Goal: Task Accomplishment & Management: Manage account settings

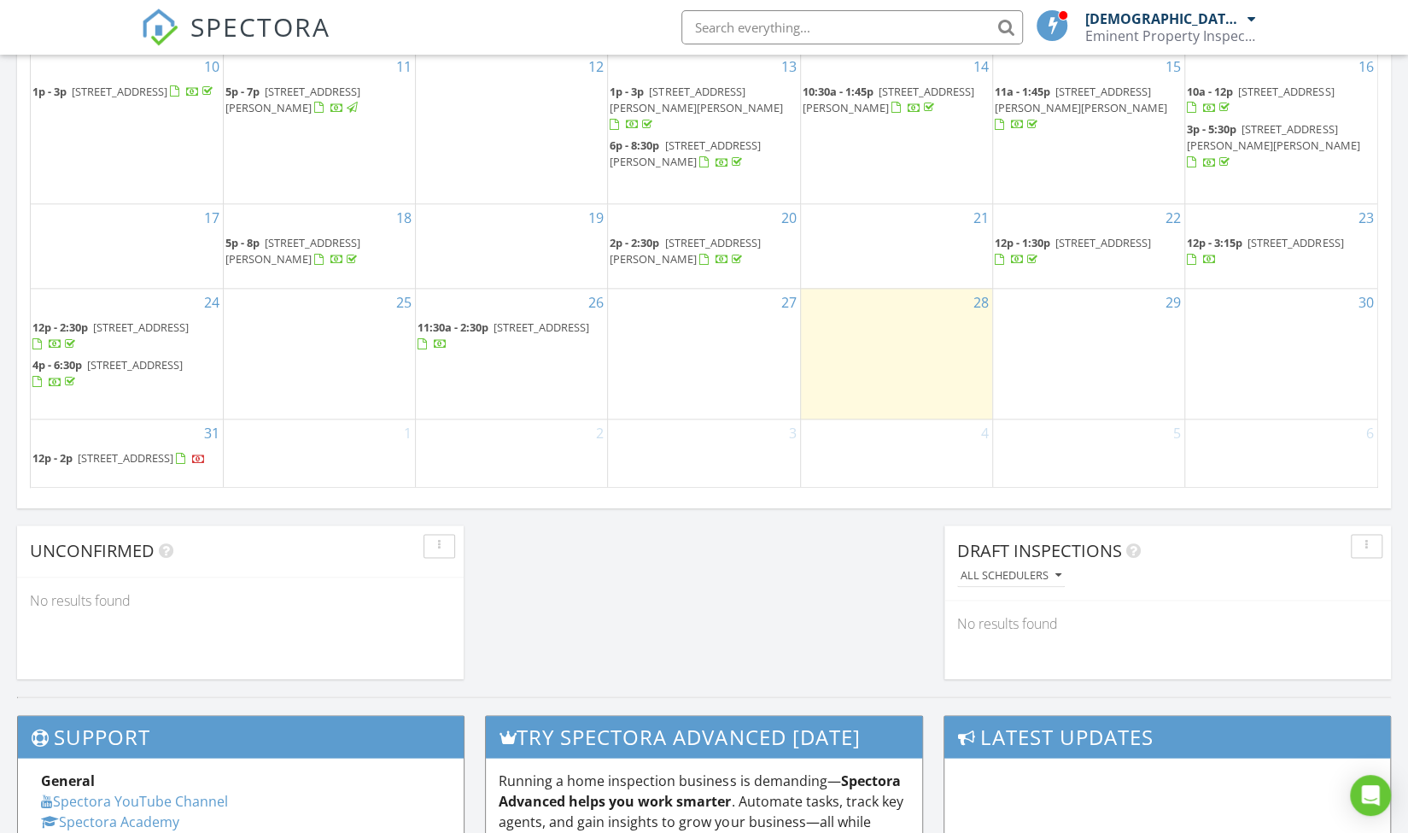
scroll to position [1110, 0]
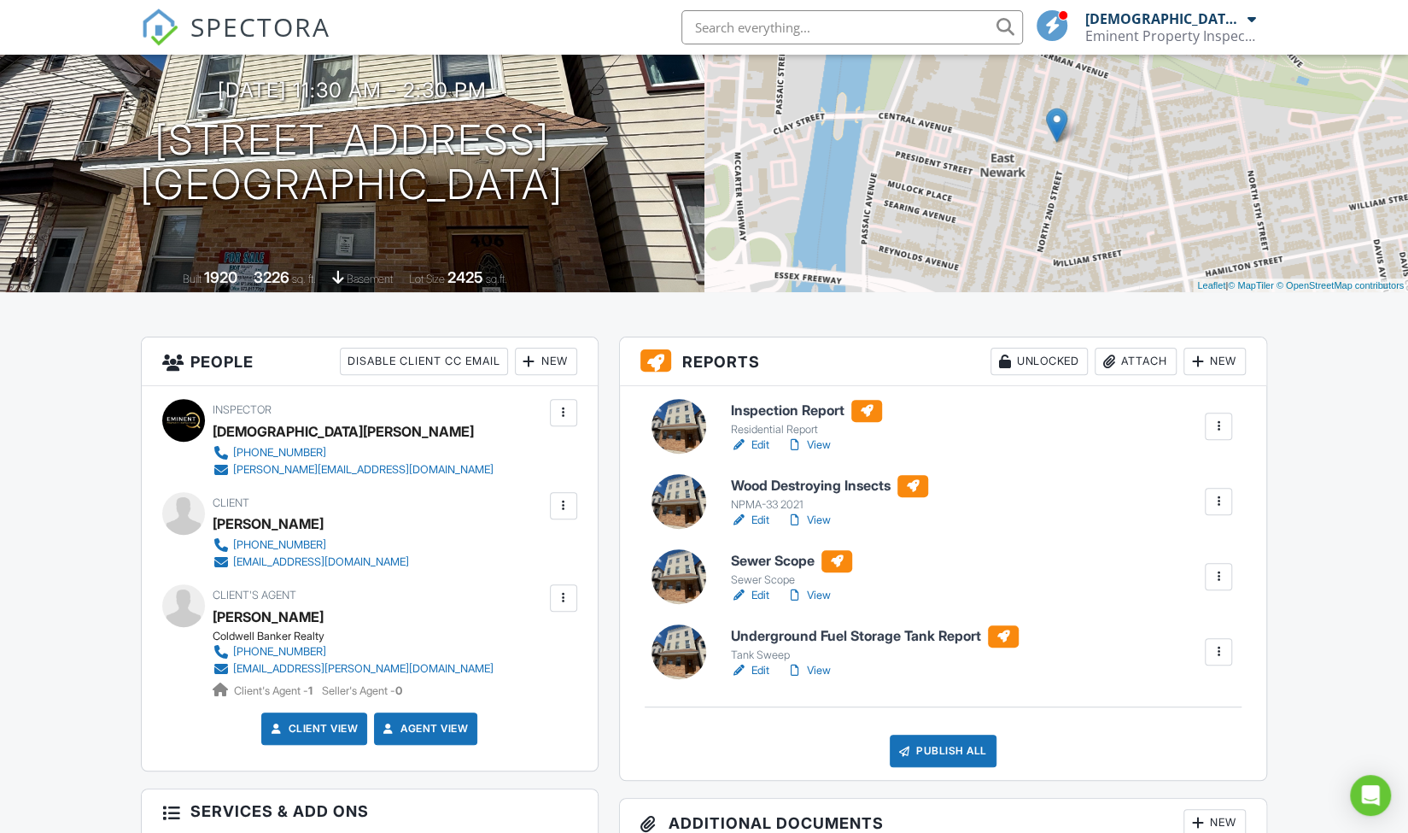
scroll to position [171, 0]
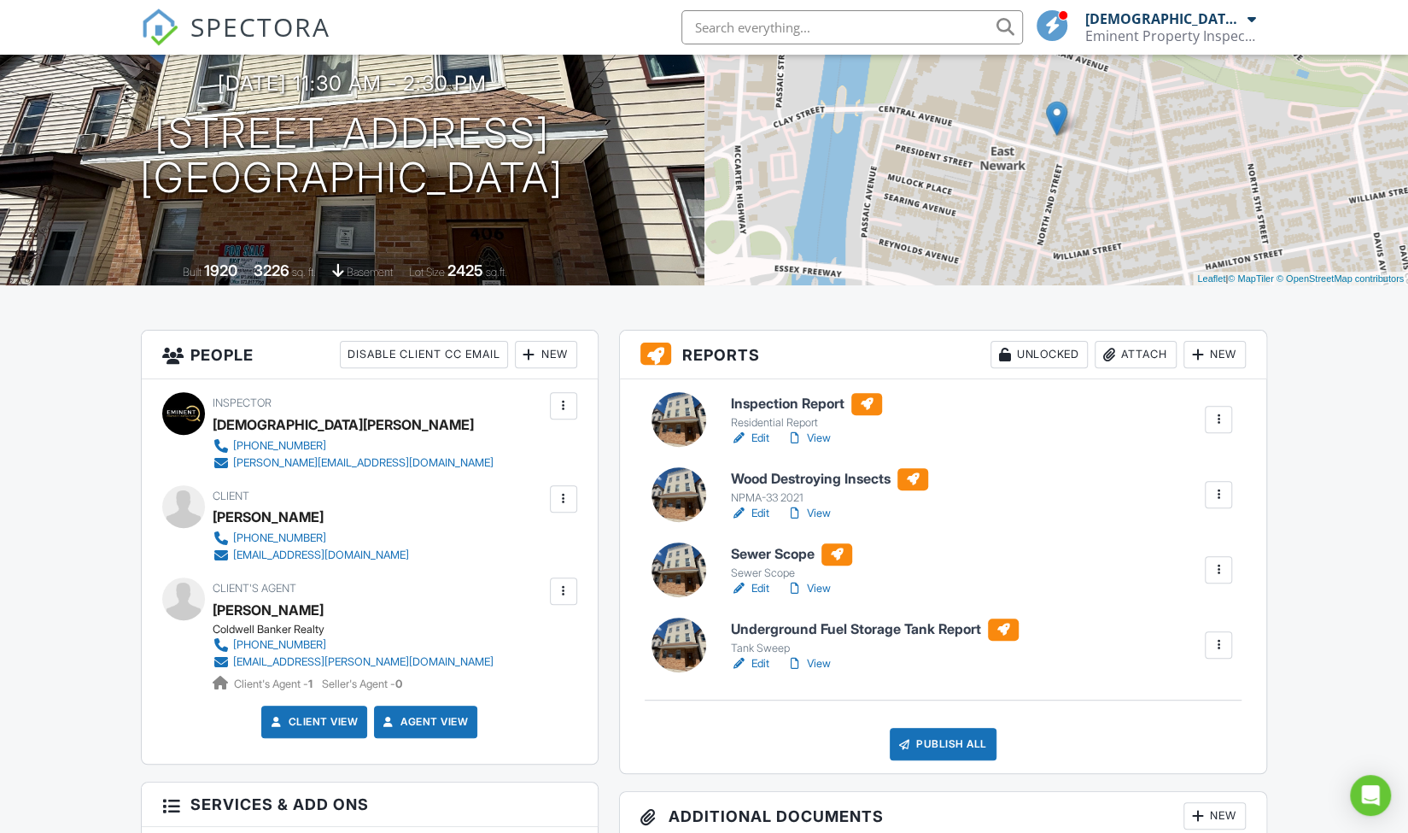
click at [820, 438] on link "View" at bounding box center [809, 438] width 44 height 17
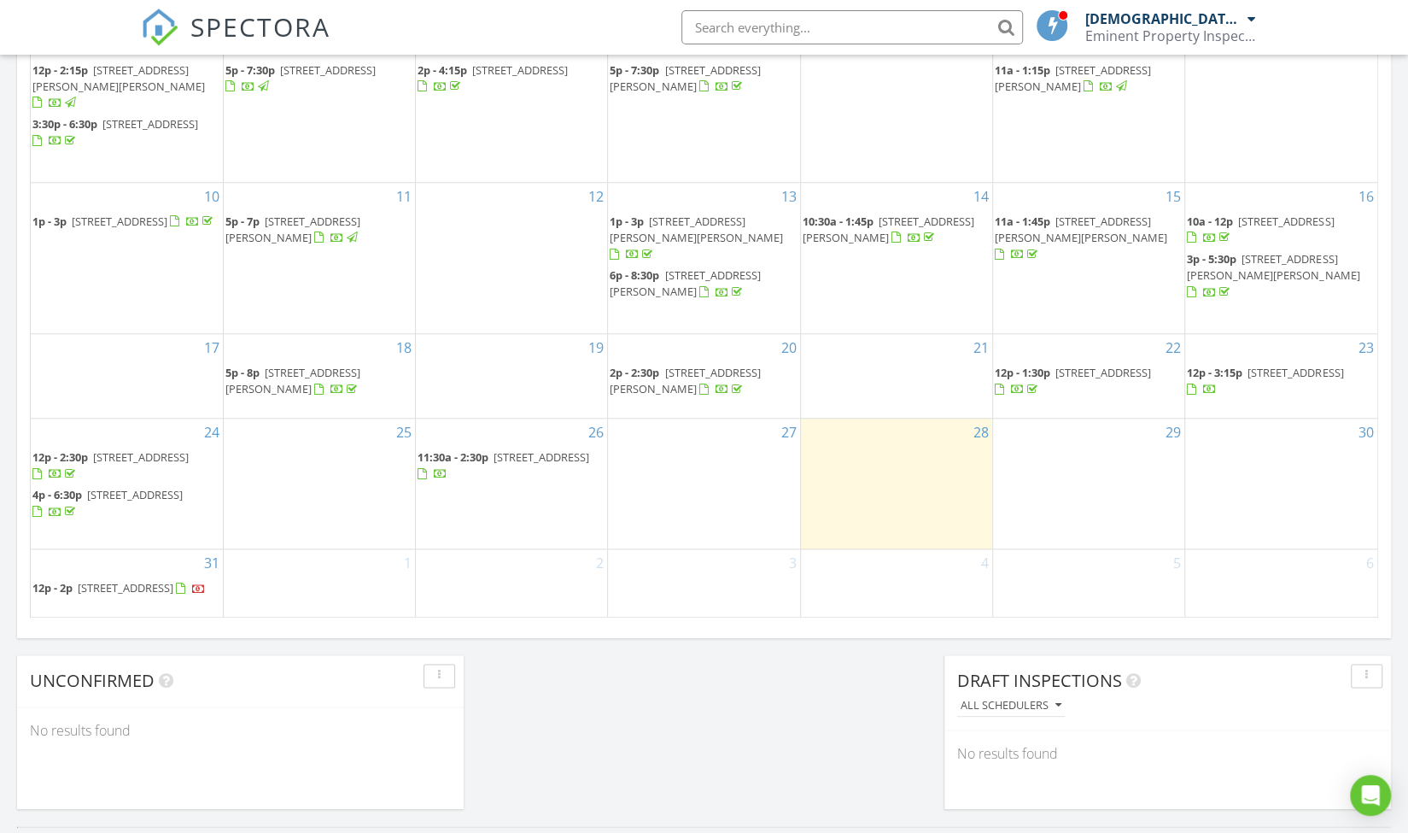
scroll to position [1025, 0]
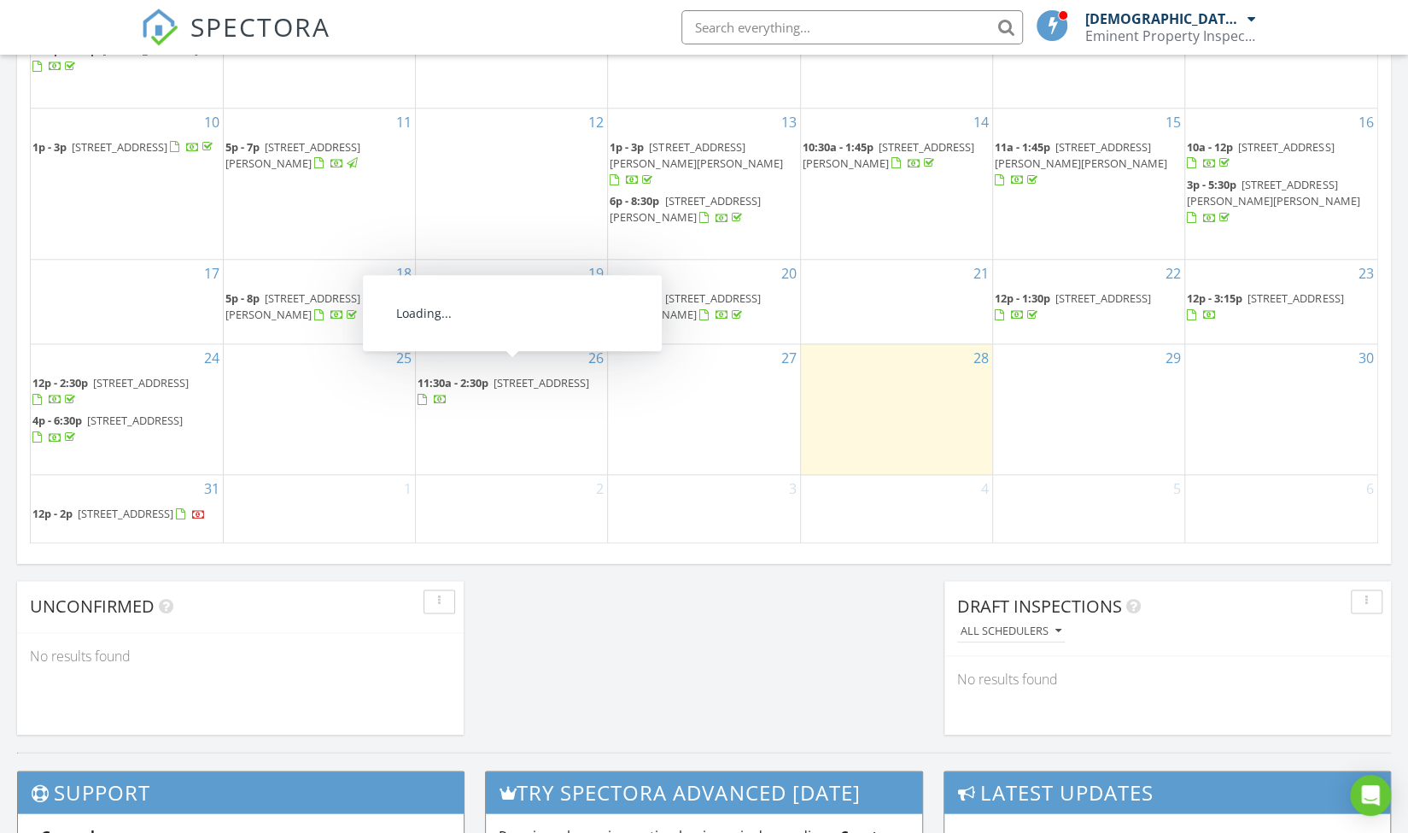
click at [550, 375] on span "406 N 2nd St, East Newark 07029" at bounding box center [542, 382] width 96 height 15
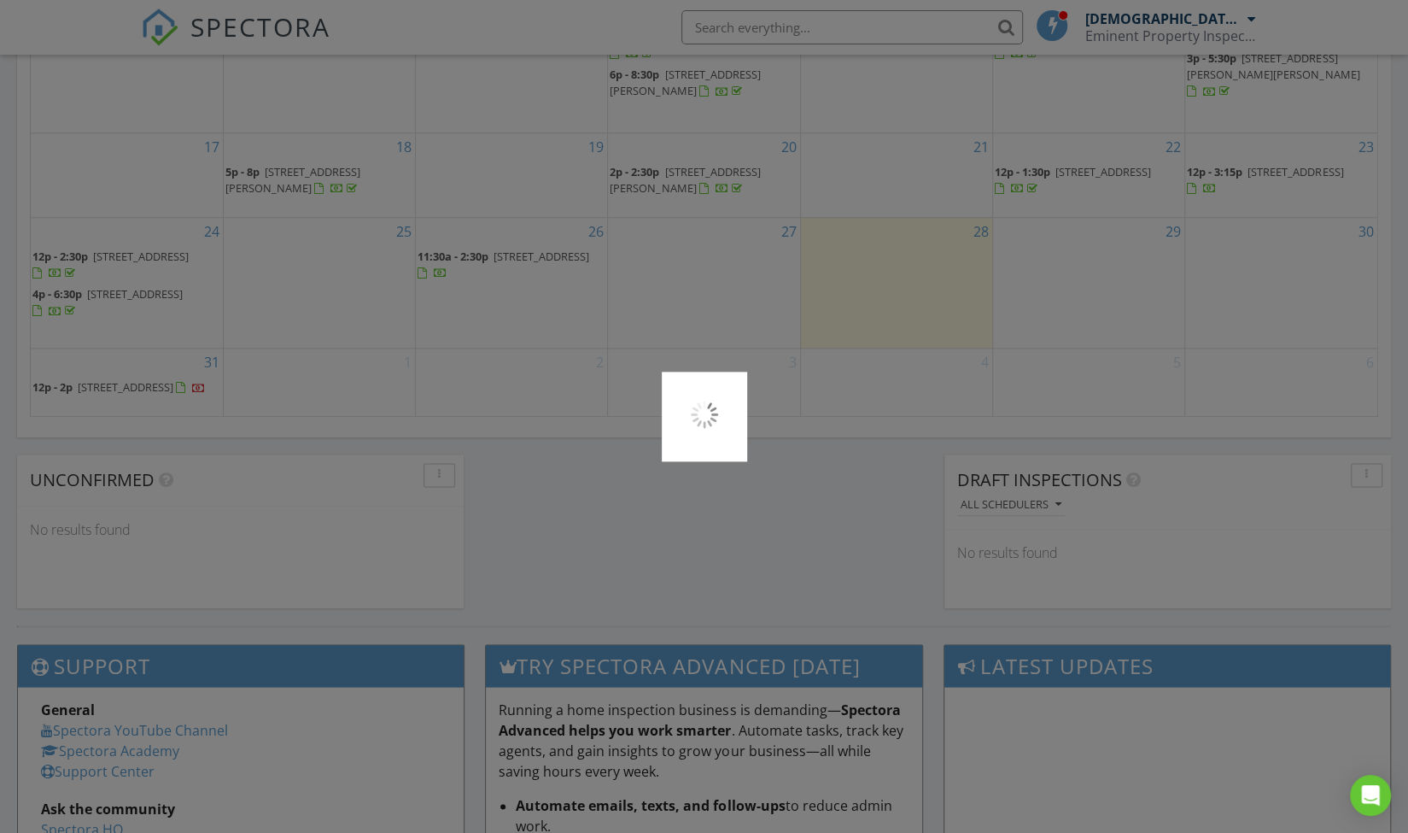
scroll to position [1281, 0]
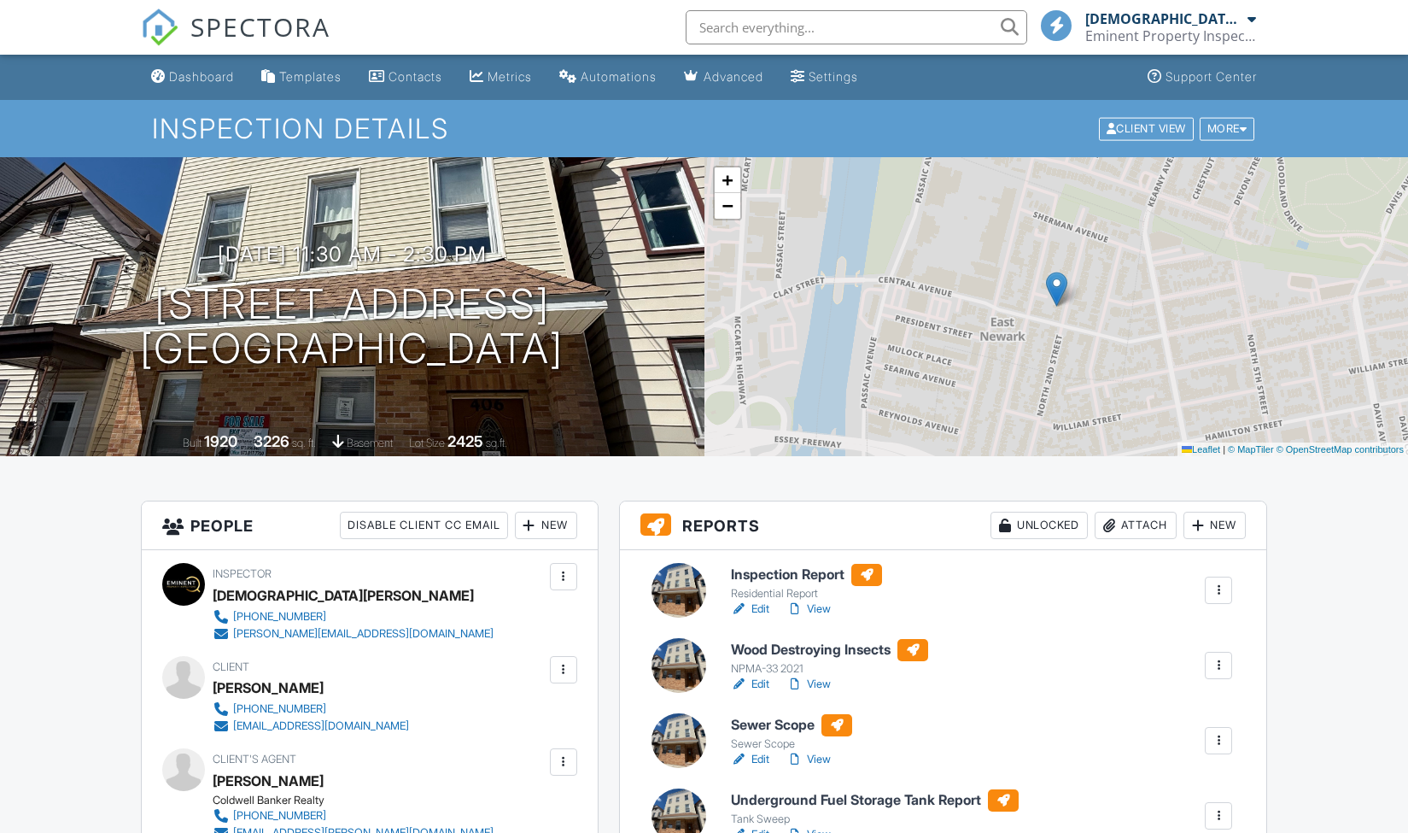
scroll to position [256, 0]
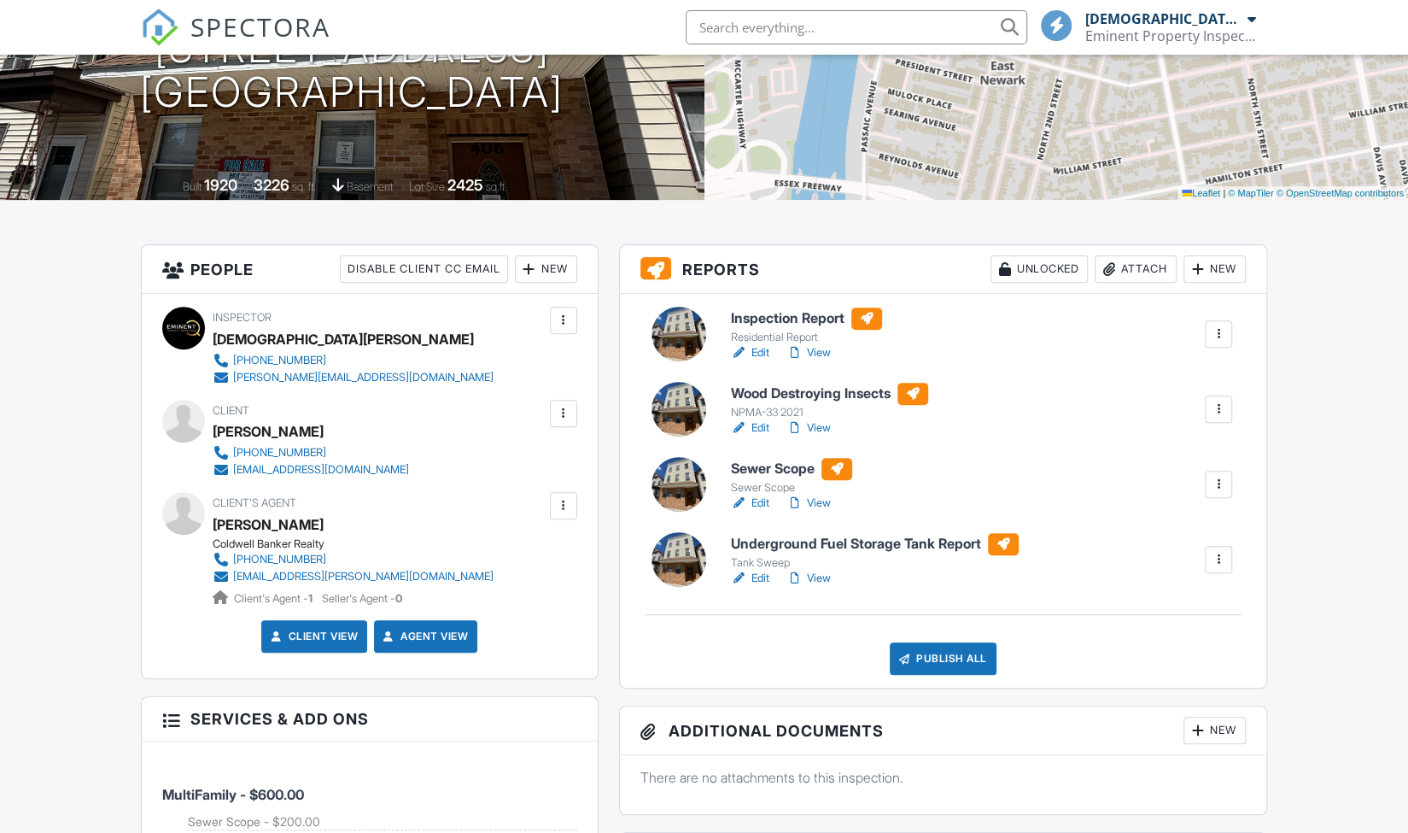
click at [764, 351] on link "Edit" at bounding box center [750, 352] width 38 height 17
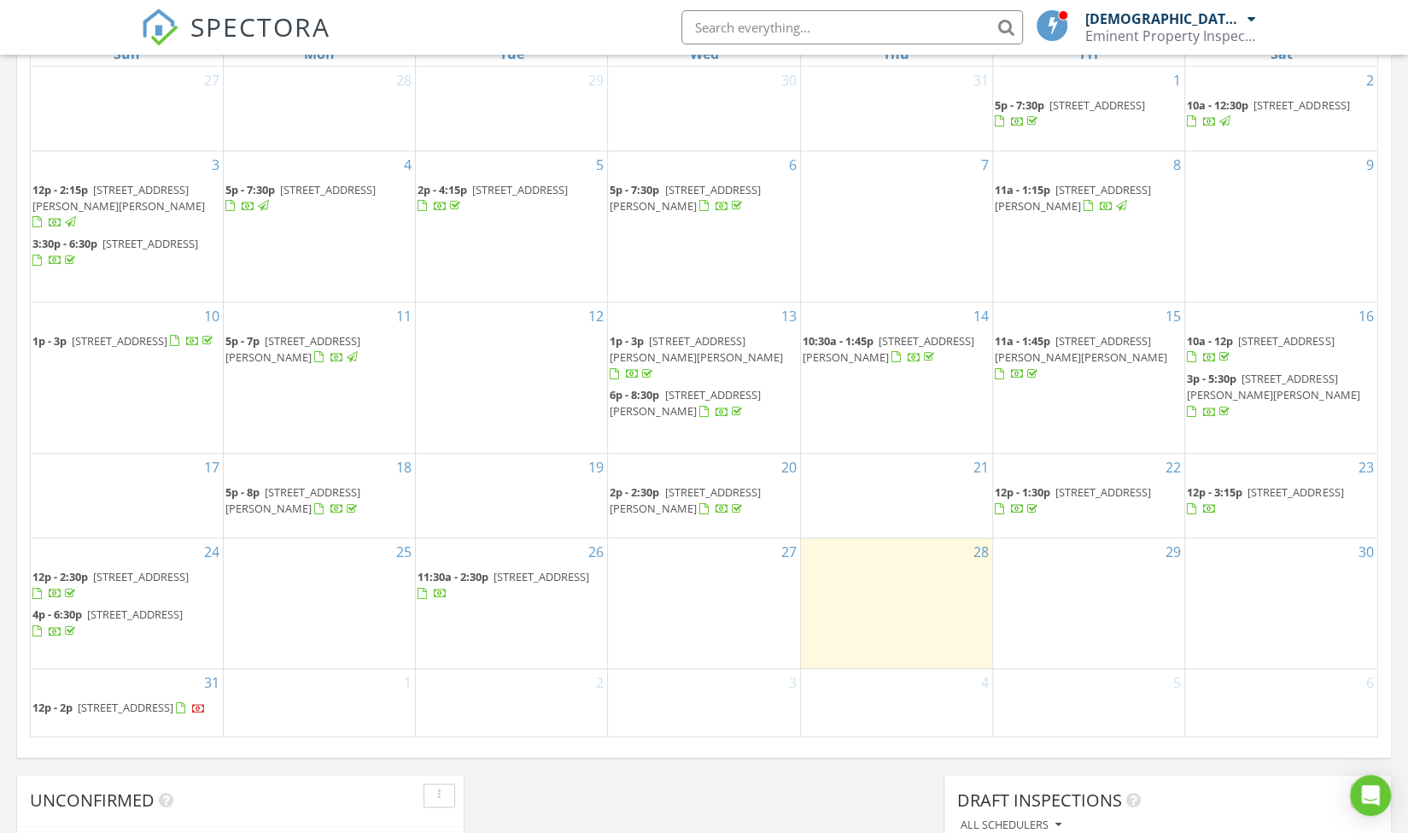
scroll to position [939, 0]
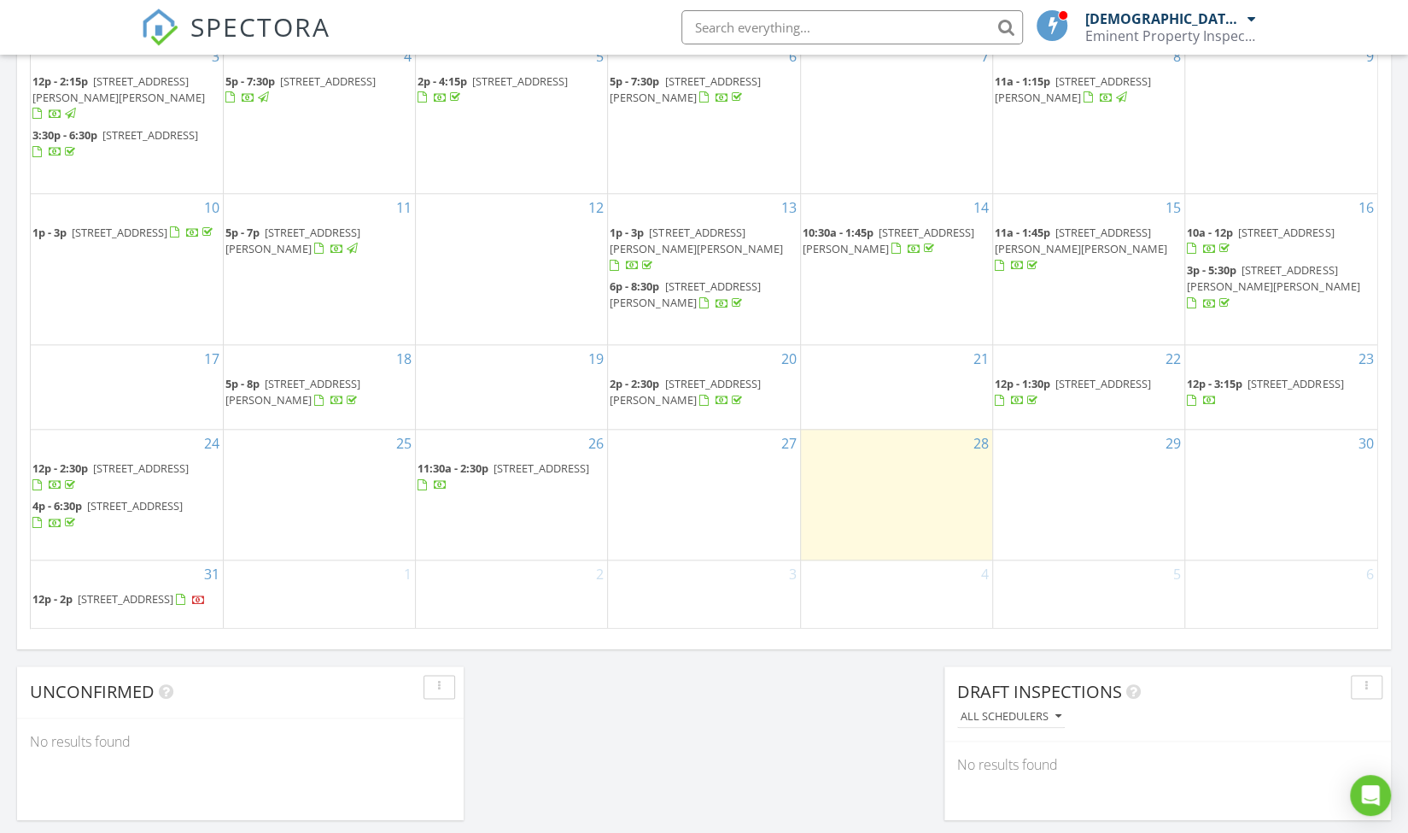
click at [571, 673] on div "Today Christian Valiente No results found New Inspection New Quote Map + − Leaf…" at bounding box center [704, 60] width 1408 height 1554
click at [541, 460] on span "[STREET_ADDRESS]" at bounding box center [542, 467] width 96 height 15
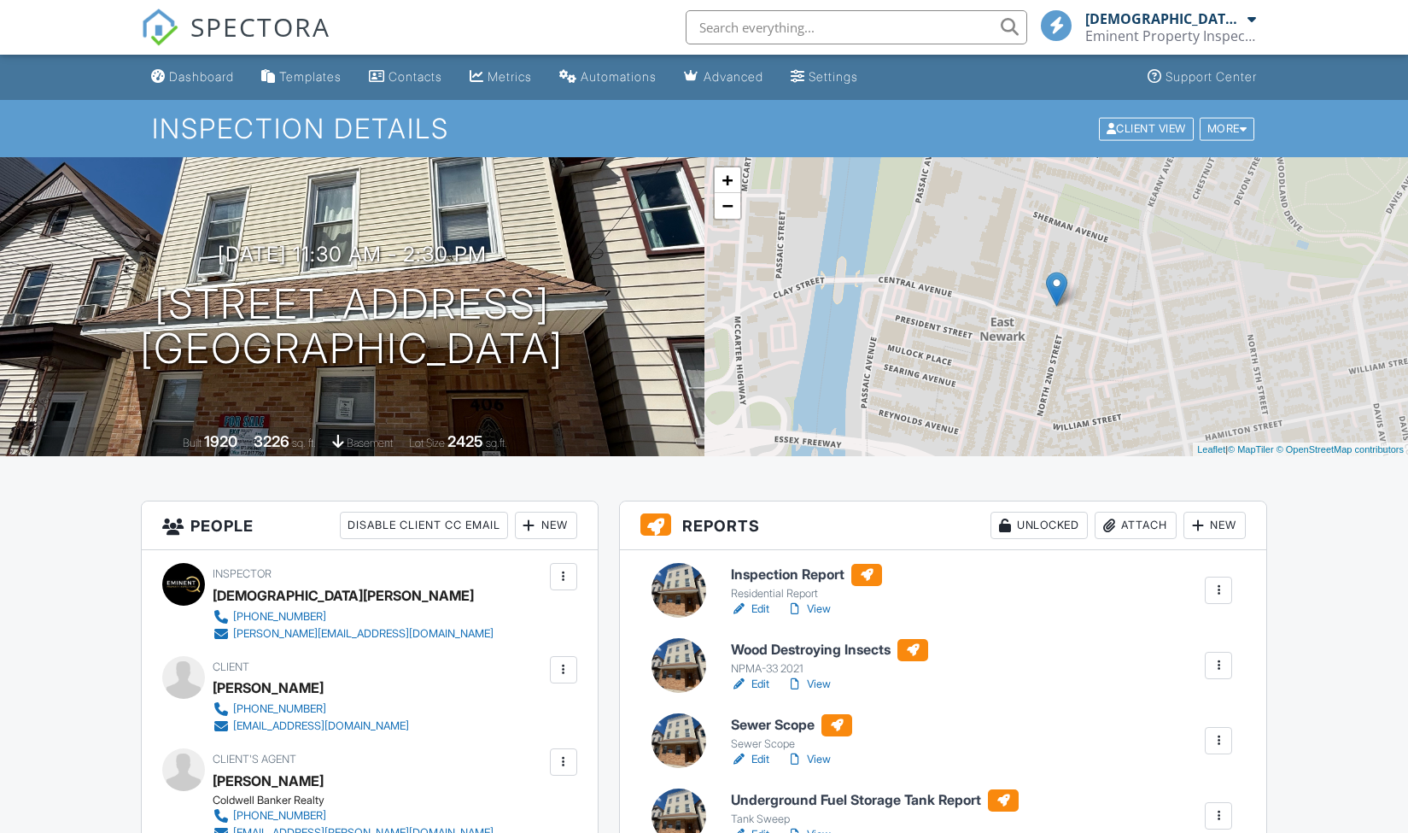
click at [764, 751] on link "Edit" at bounding box center [750, 759] width 38 height 17
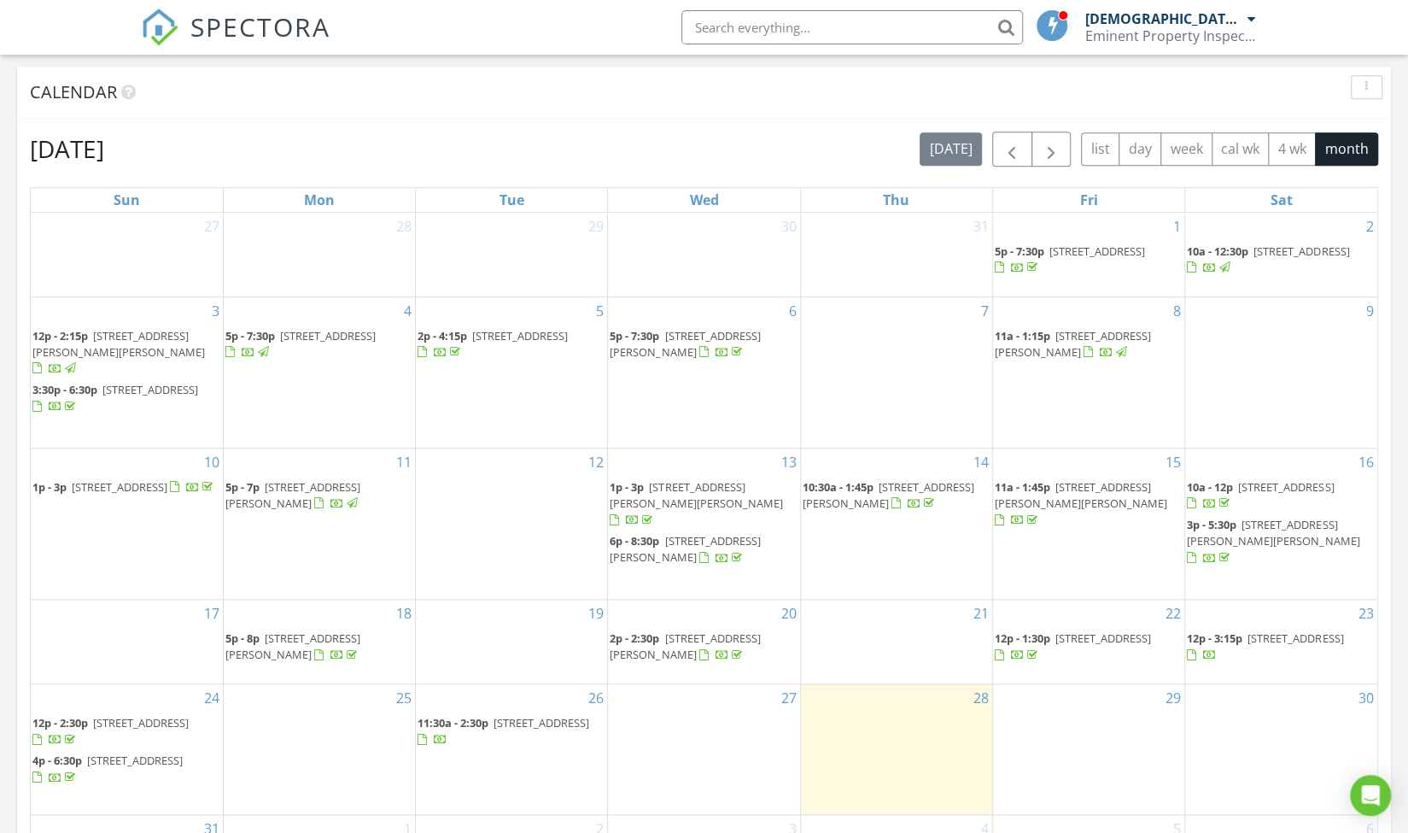
scroll to position [846, 0]
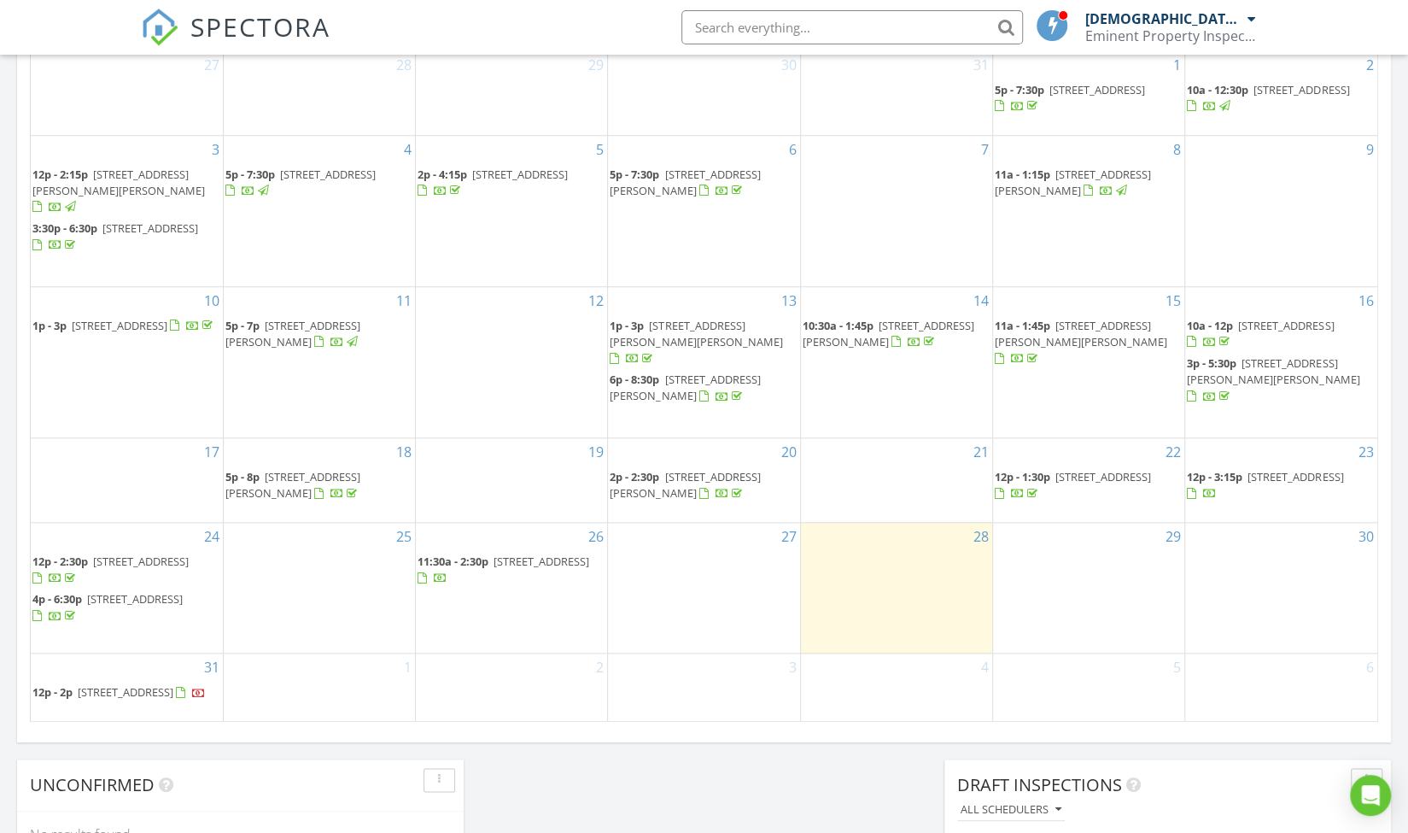
click at [535, 554] on span "406 N 2nd St, East Newark 07029" at bounding box center [542, 560] width 96 height 15
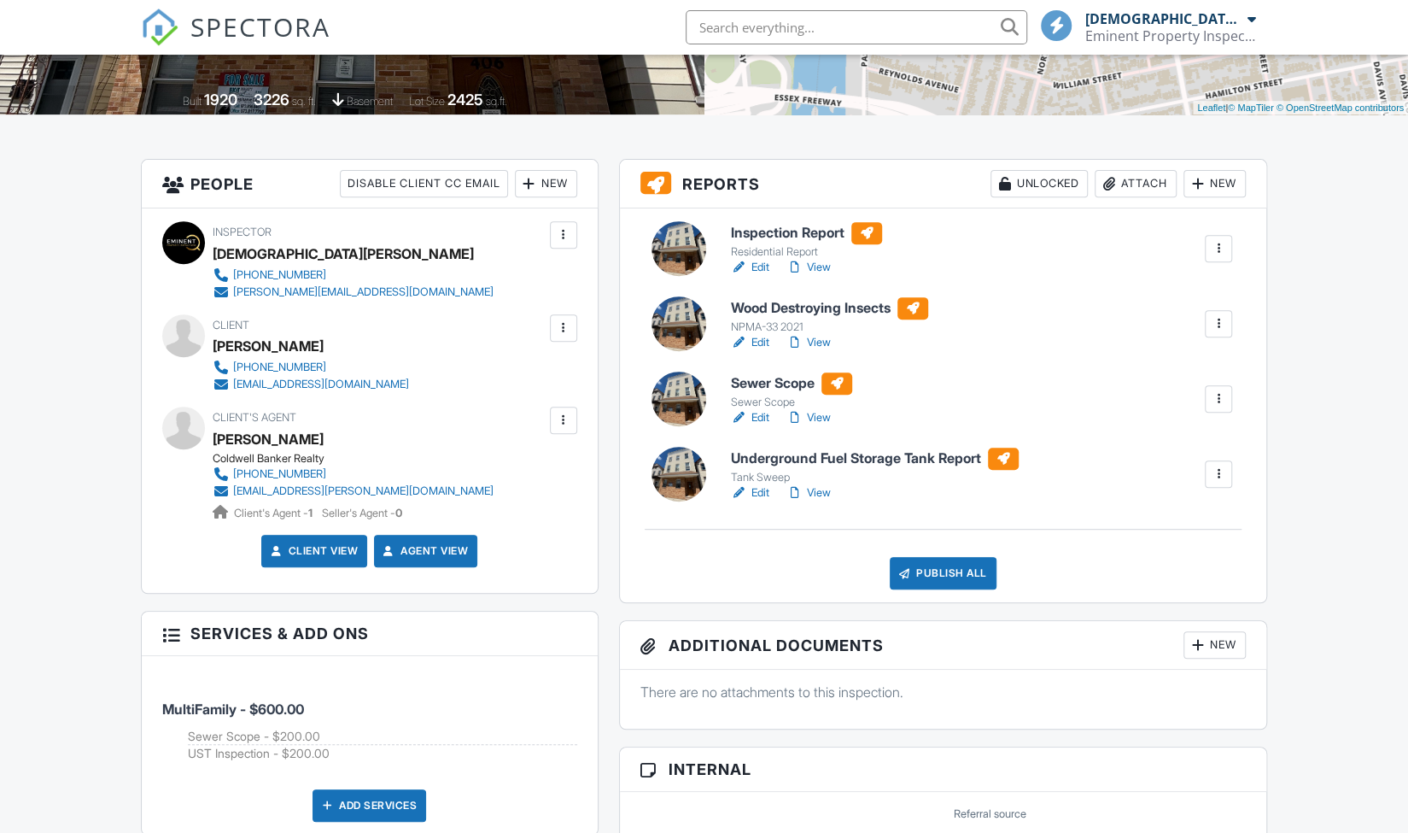
click at [813, 267] on link "View" at bounding box center [809, 267] width 44 height 17
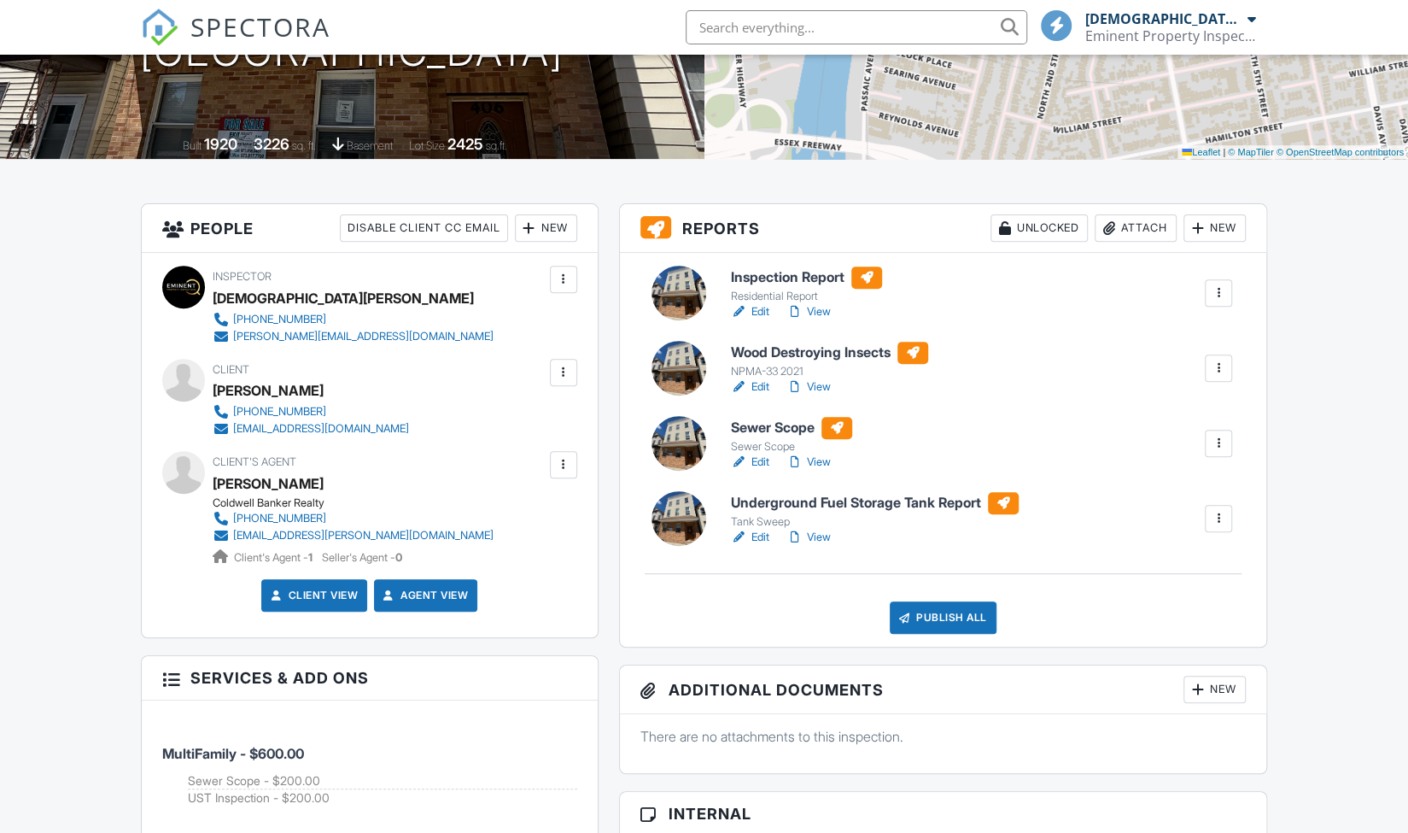
scroll to position [342, 0]
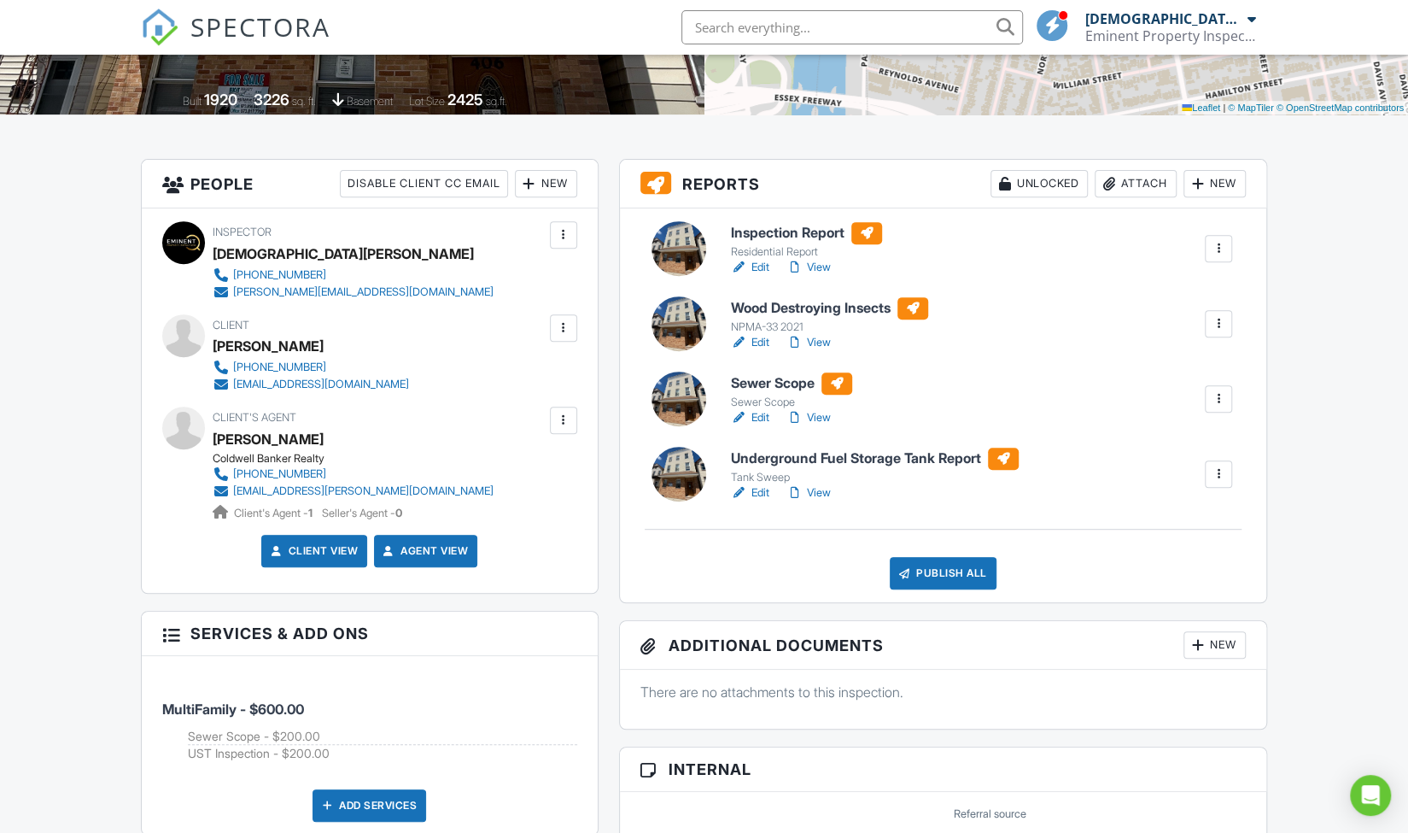
click at [951, 572] on div "Publish All" at bounding box center [943, 573] width 107 height 32
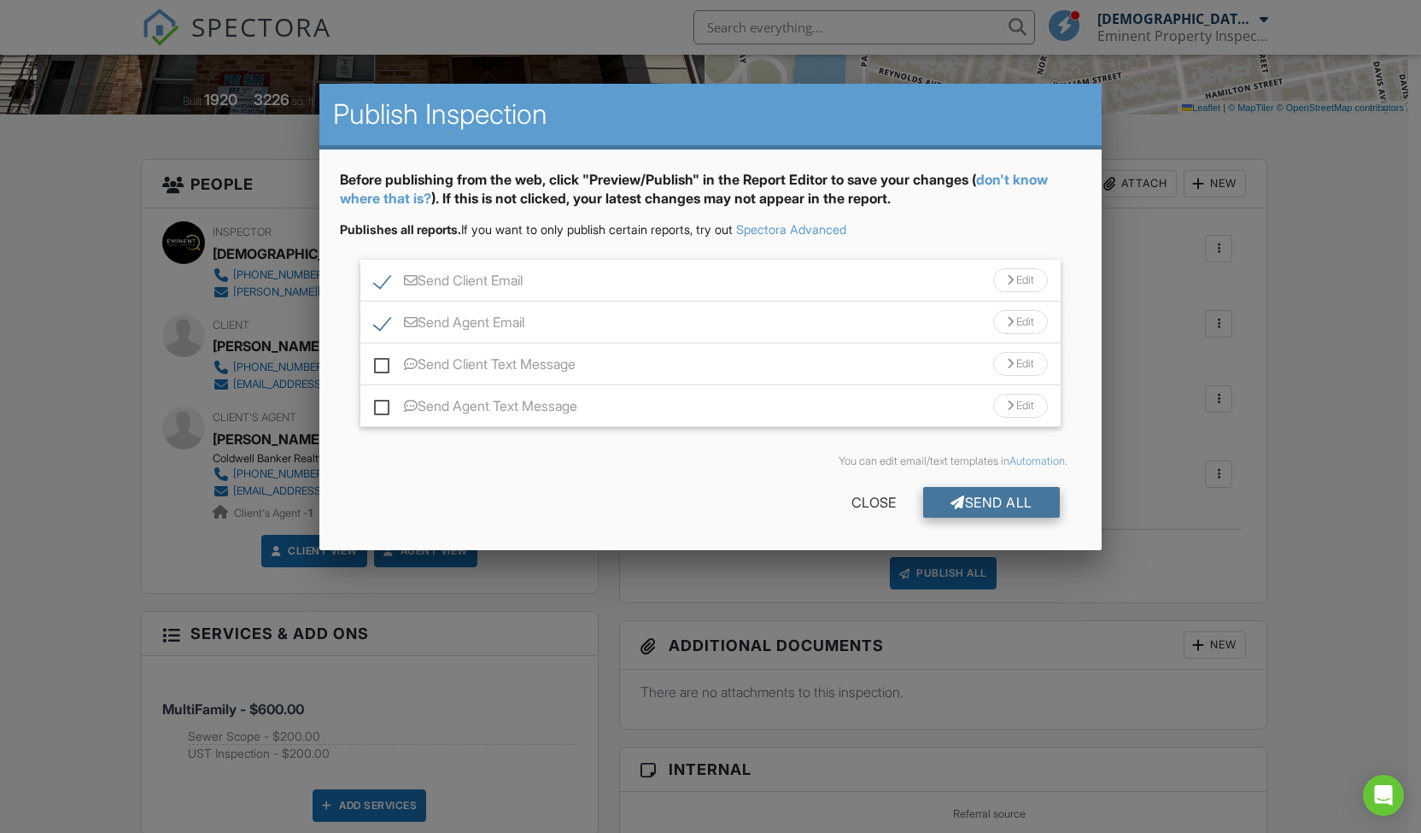
click at [982, 496] on div "Send All" at bounding box center [991, 502] width 137 height 31
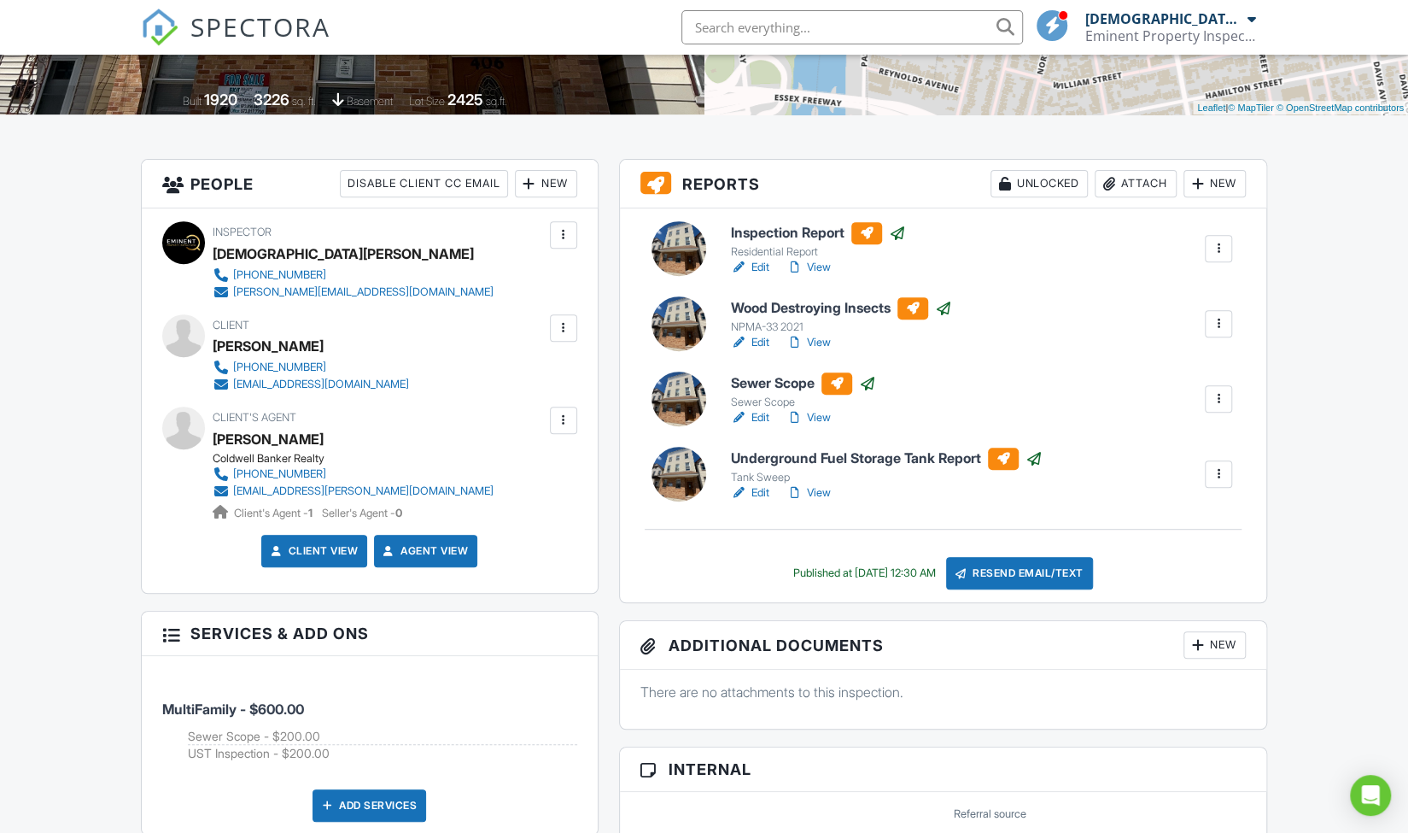
click at [810, 266] on link "View" at bounding box center [809, 267] width 44 height 17
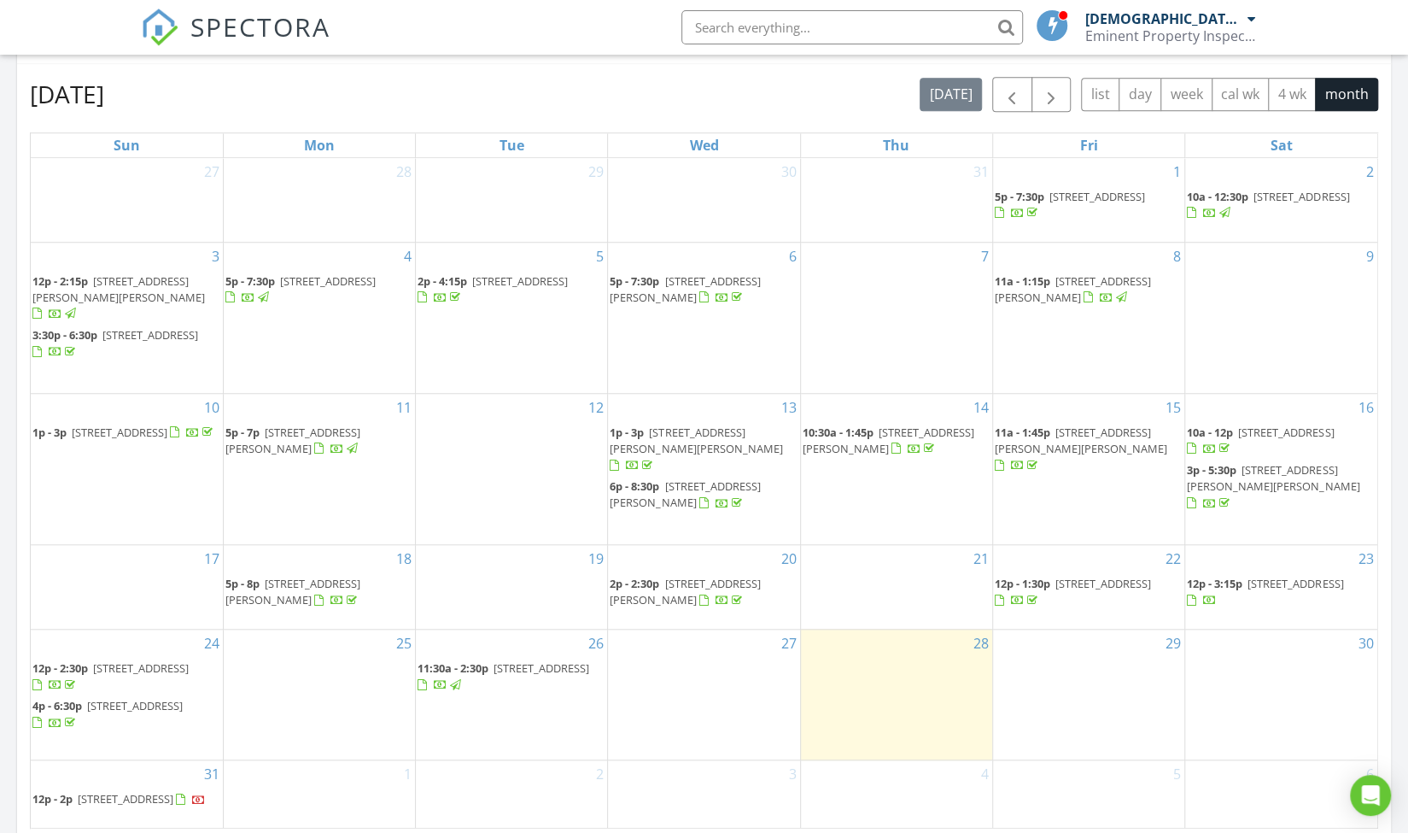
scroll to position [854, 0]
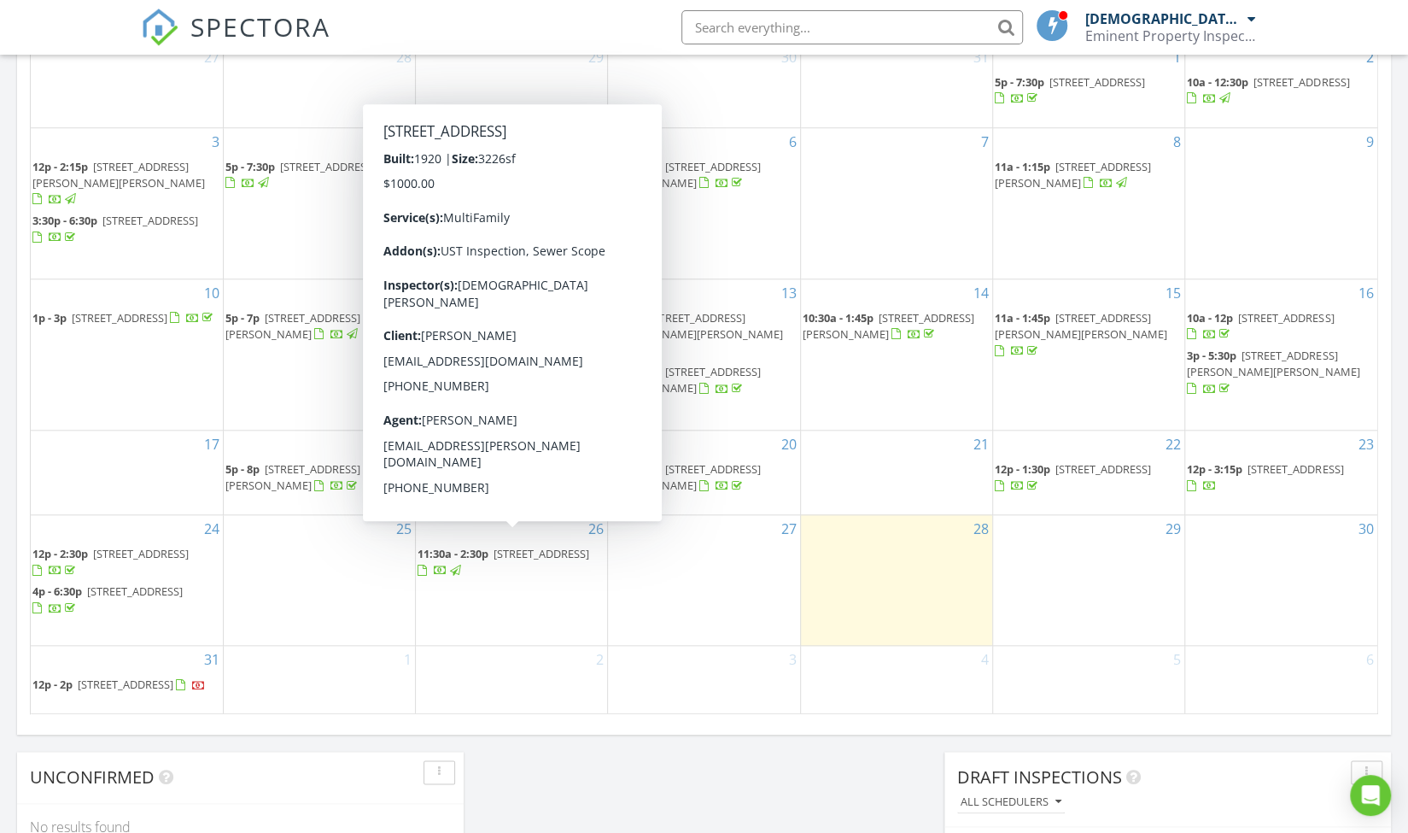
click at [494, 552] on span "[STREET_ADDRESS]" at bounding box center [542, 553] width 96 height 15
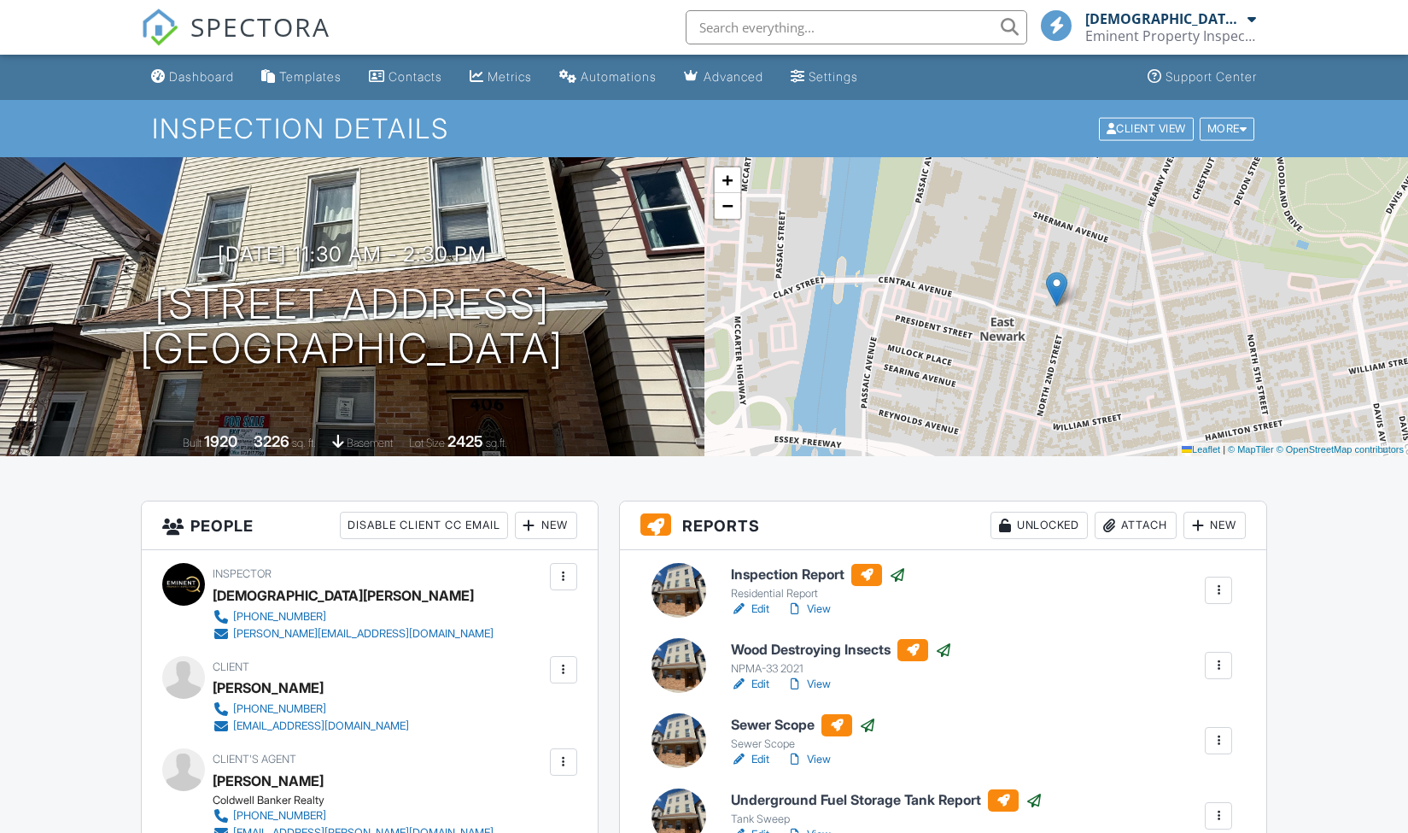
scroll to position [171, 0]
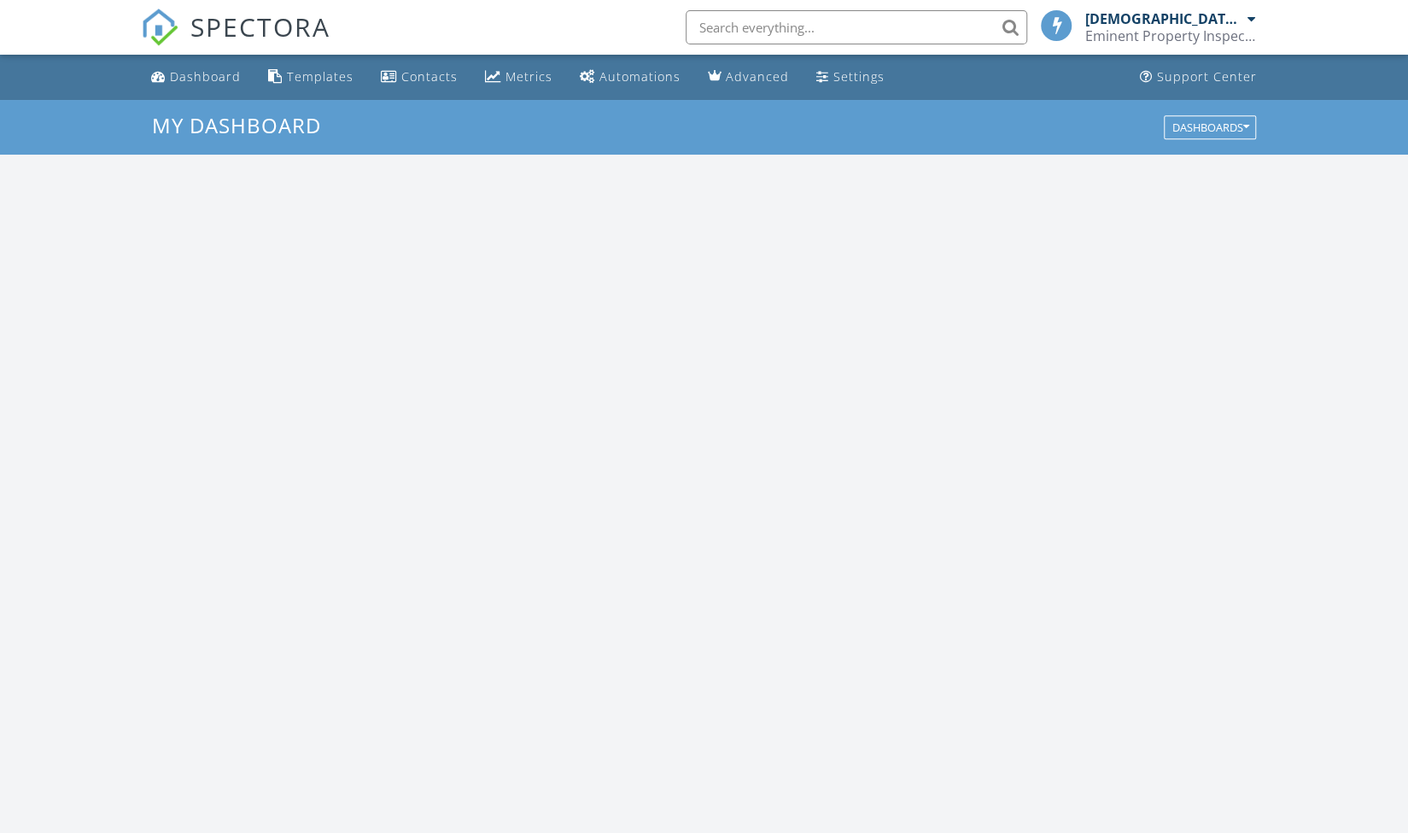
scroll to position [1580, 1434]
